Goal: Information Seeking & Learning: Learn about a topic

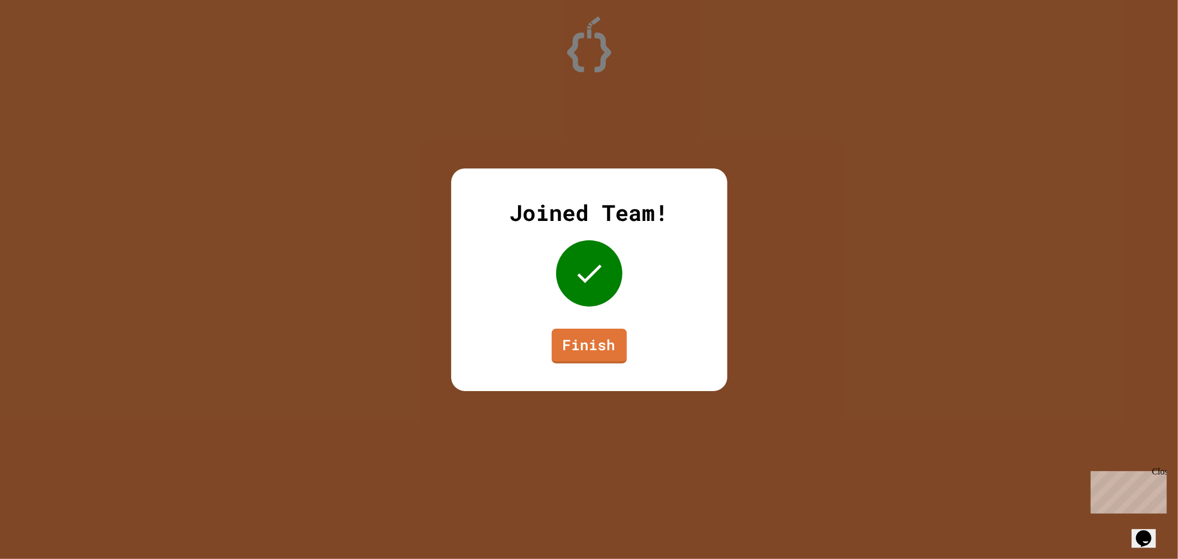
click at [594, 336] on link "Finish" at bounding box center [589, 346] width 75 height 35
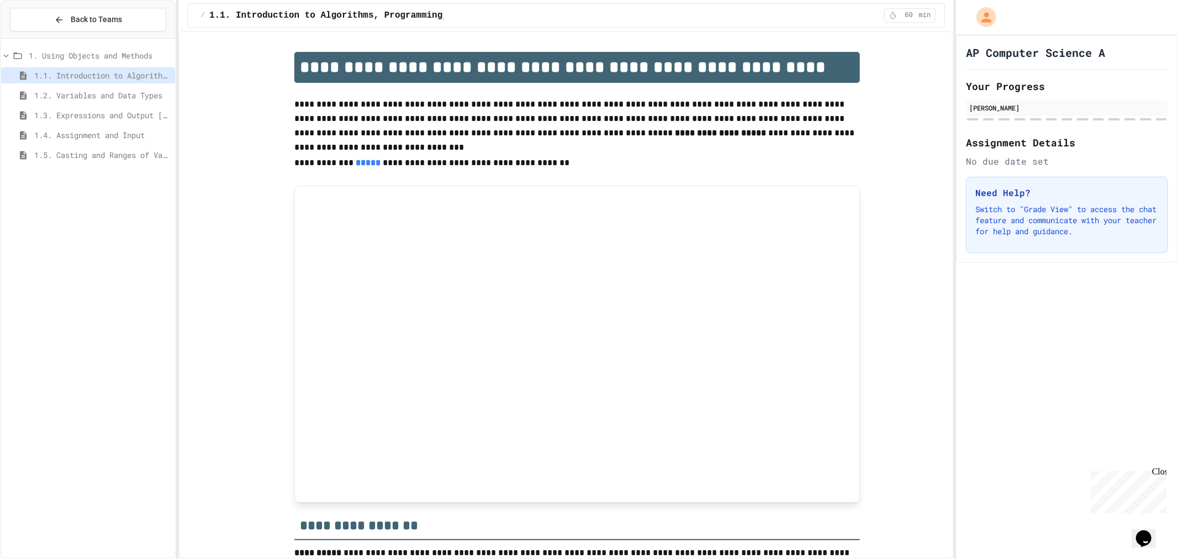
click at [83, 153] on span "1.5. Casting and Ranges of Values" at bounding box center [102, 155] width 136 height 12
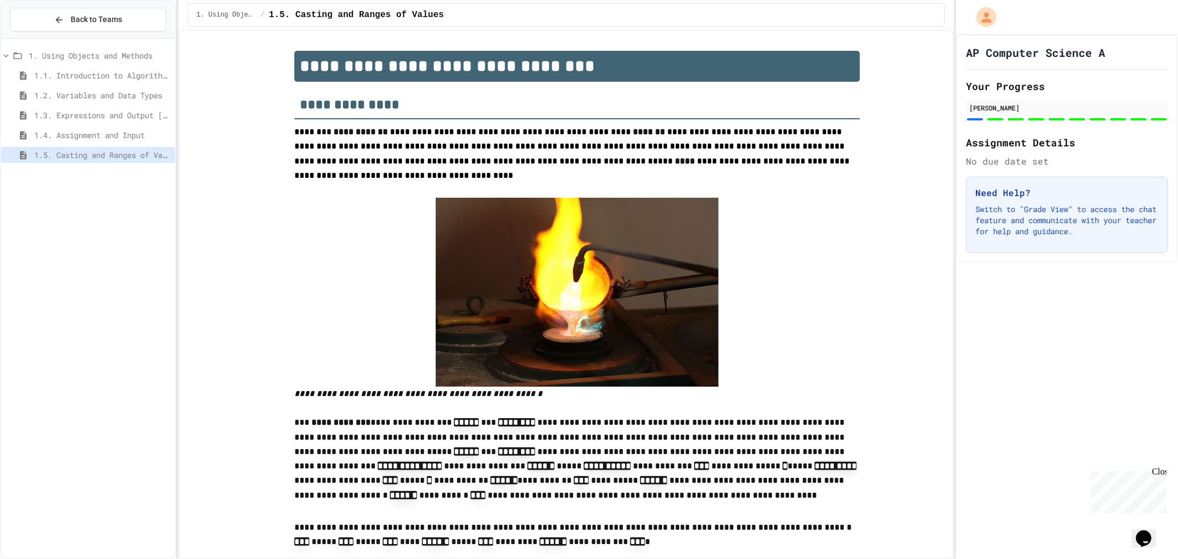
click at [102, 133] on span "1.4. Assignment and Input" at bounding box center [102, 135] width 136 height 12
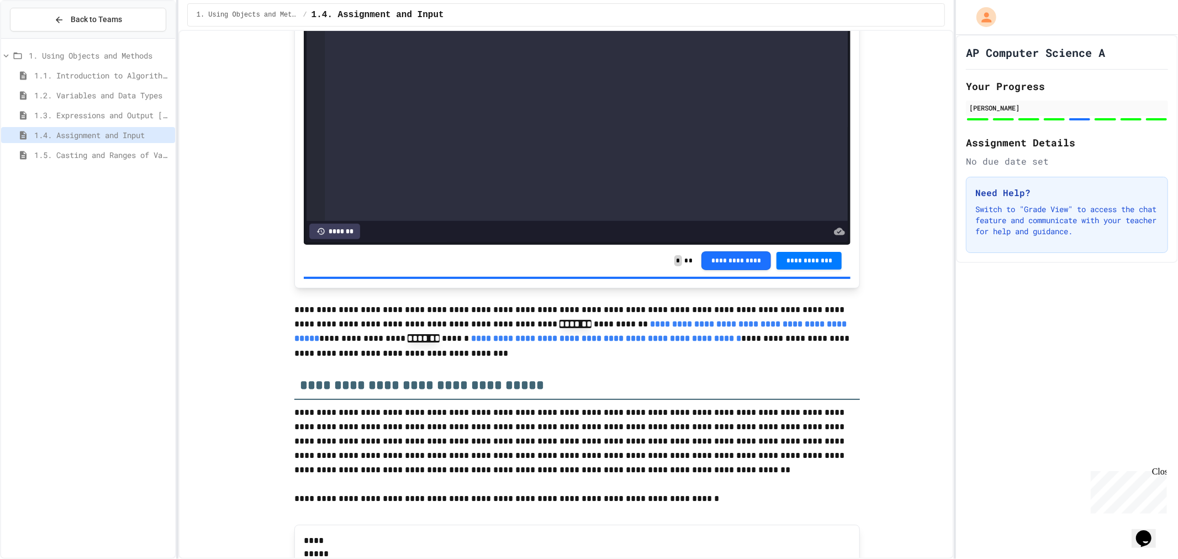
scroll to position [4111, 0]
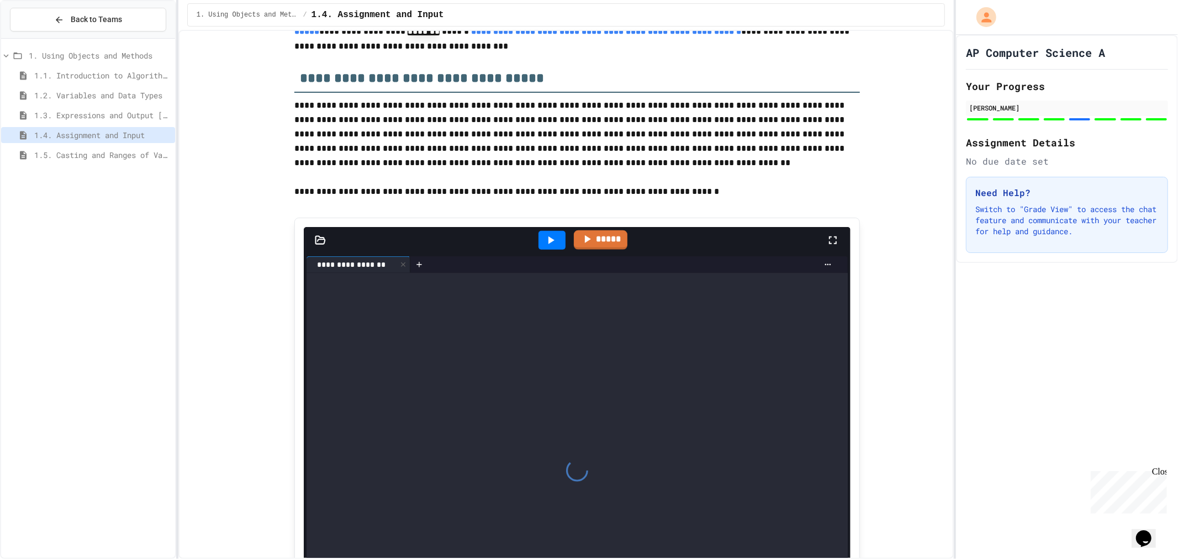
click at [662, 213] on p at bounding box center [577, 206] width 566 height 14
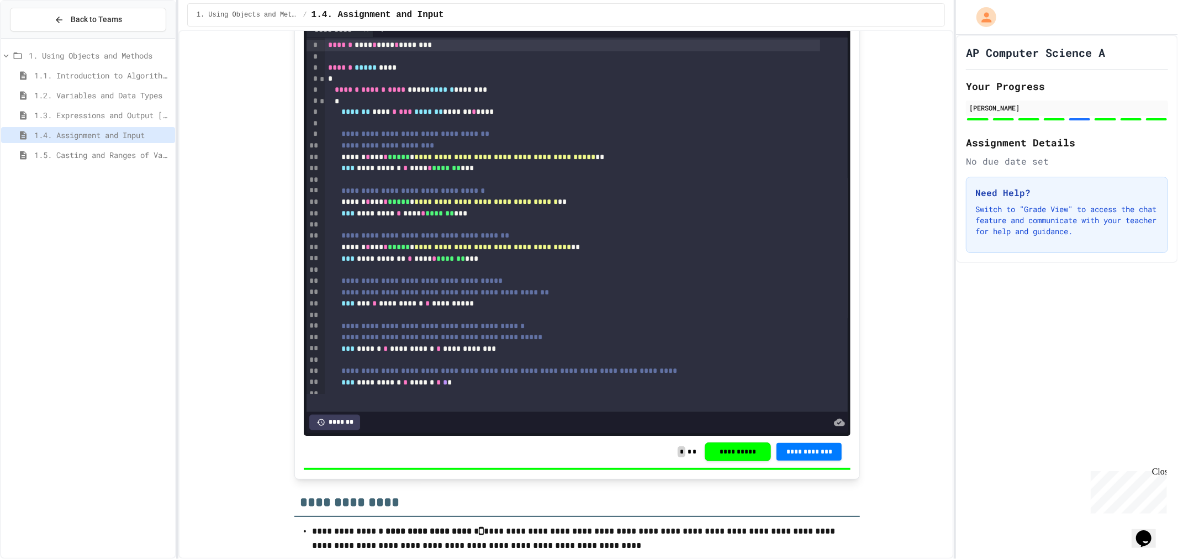
scroll to position [4846, 0]
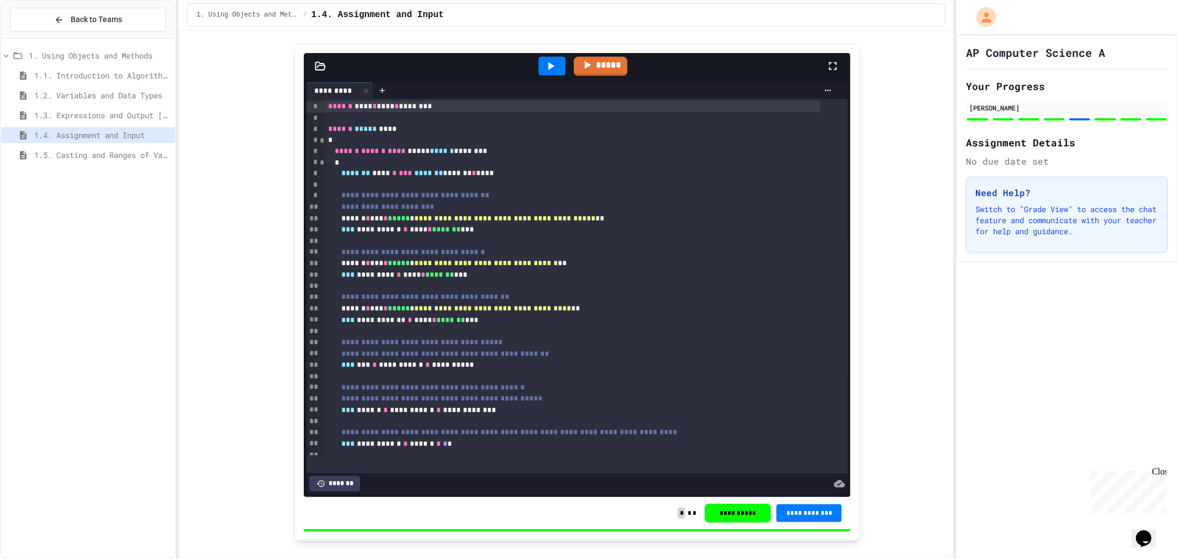
click at [515, 213] on div "**********" at bounding box center [572, 208] width 495 height 12
